Goal: Task Accomplishment & Management: Use online tool/utility

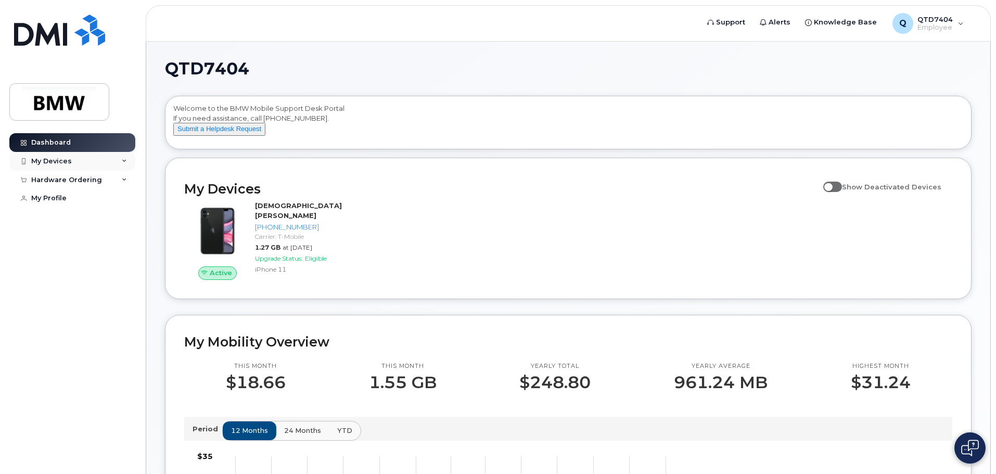
click at [107, 163] on div "My Devices" at bounding box center [72, 161] width 126 height 19
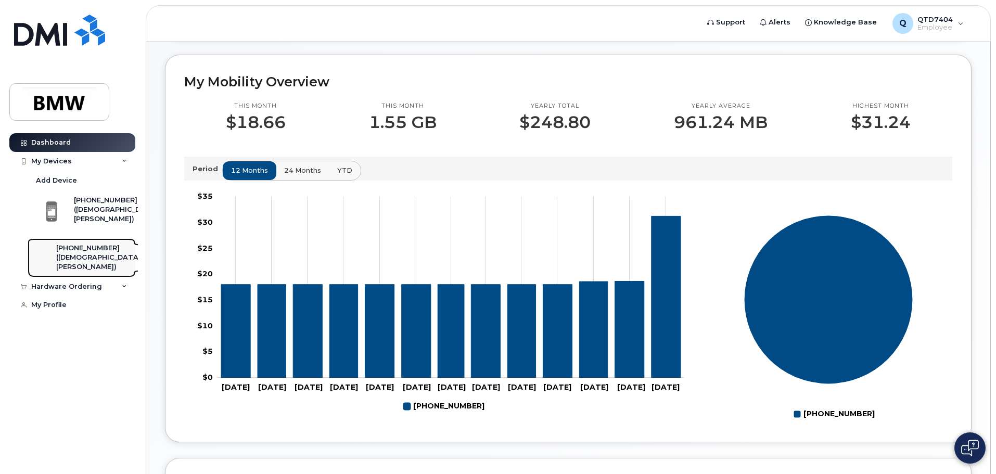
click at [109, 259] on div "([DEMOGRAPHIC_DATA][PERSON_NAME])" at bounding box center [98, 262] width 85 height 19
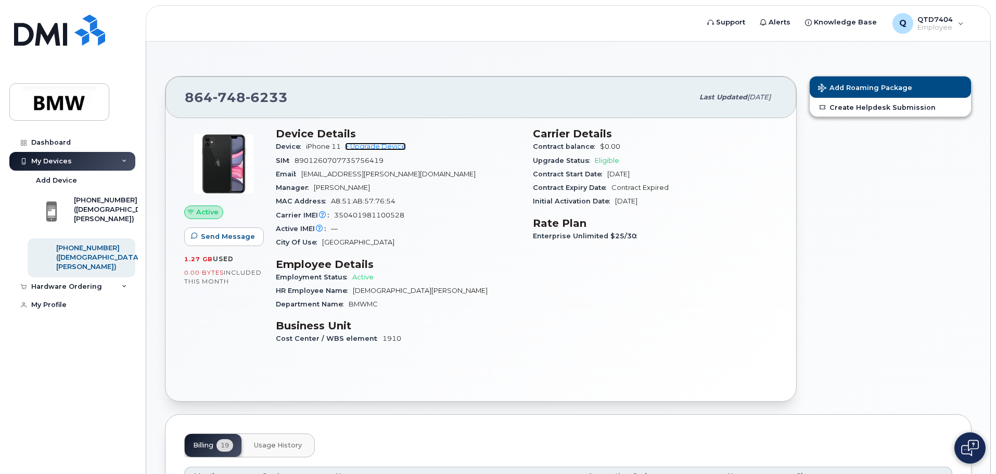
click at [377, 146] on link "+ Upgrade Device" at bounding box center [375, 147] width 61 height 8
